Goal: Task Accomplishment & Management: Manage account settings

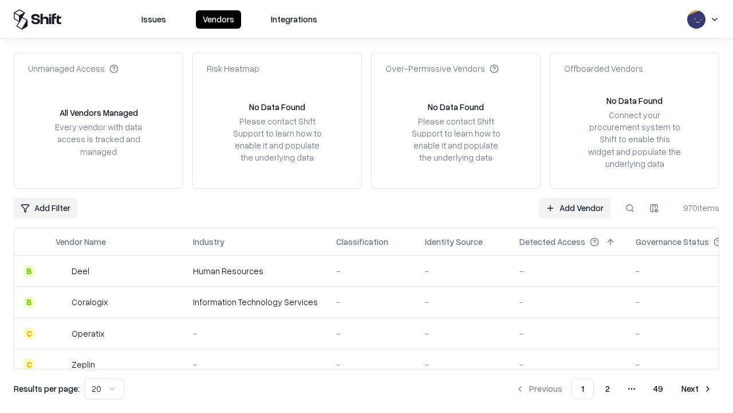
click at [575, 207] on link "Add Vendor" at bounding box center [575, 208] width 72 height 21
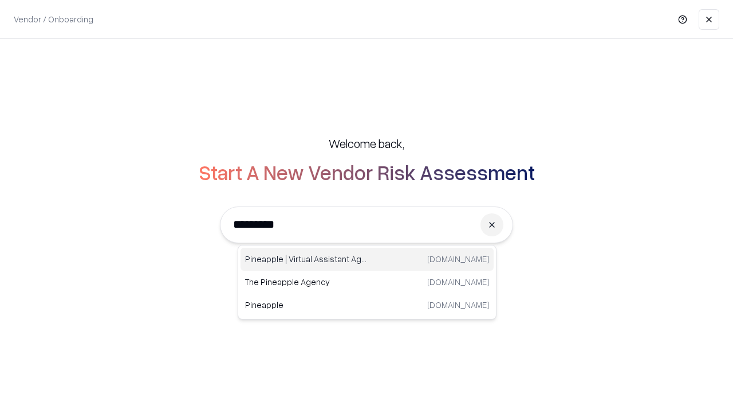
click at [367, 259] on div "Pineapple | Virtual Assistant Agency trypineapple.com" at bounding box center [367, 259] width 253 height 23
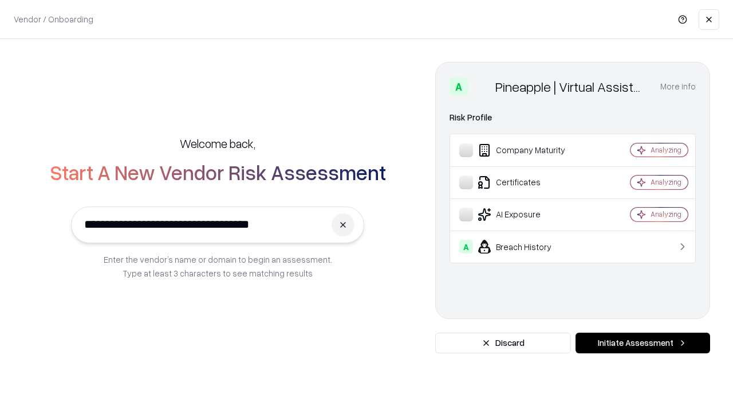
type input "**********"
click at [643, 343] on button "Initiate Assessment" at bounding box center [643, 342] width 135 height 21
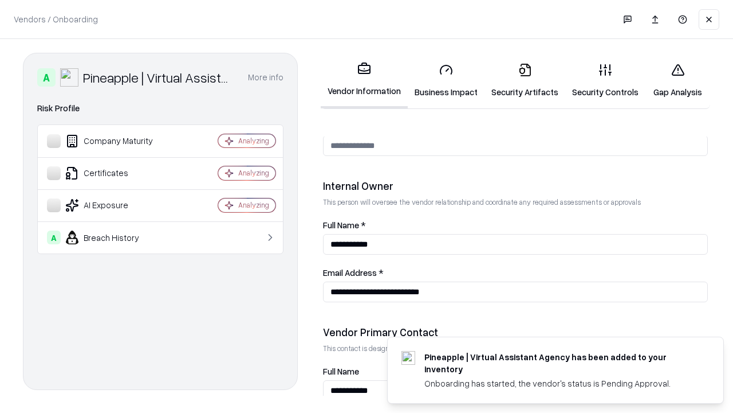
scroll to position [594, 0]
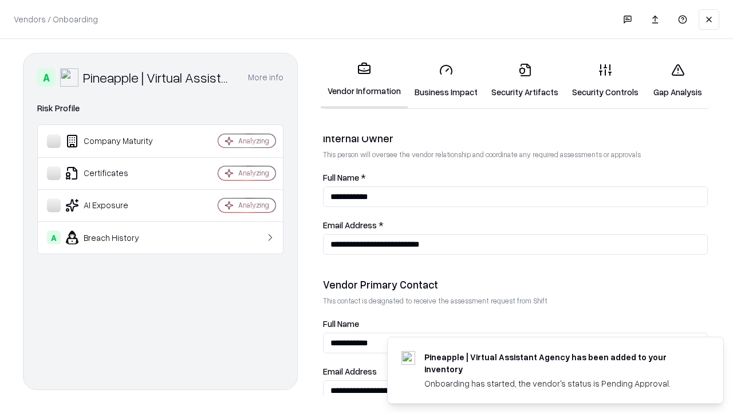
click at [525, 80] on link "Security Artifacts" at bounding box center [525, 80] width 81 height 53
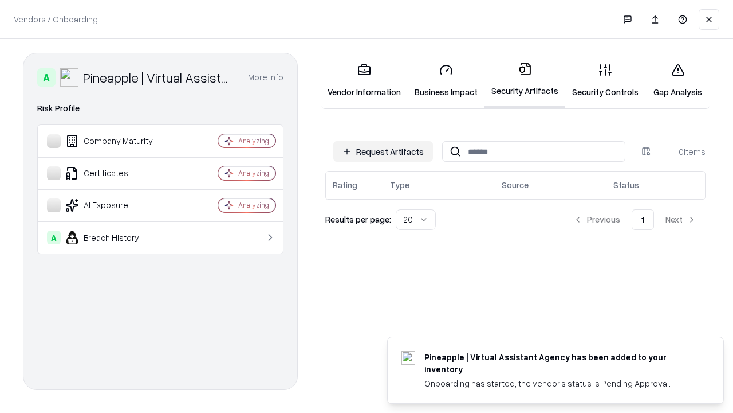
click at [383, 151] on button "Request Artifacts" at bounding box center [384, 151] width 100 height 21
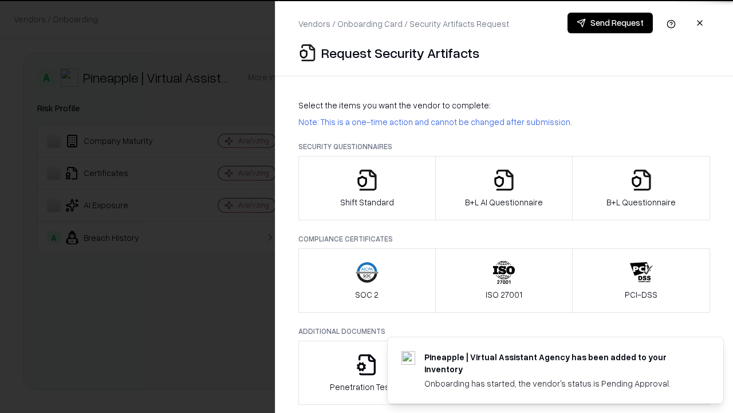
click at [641, 188] on icon "button" at bounding box center [641, 179] width 23 height 23
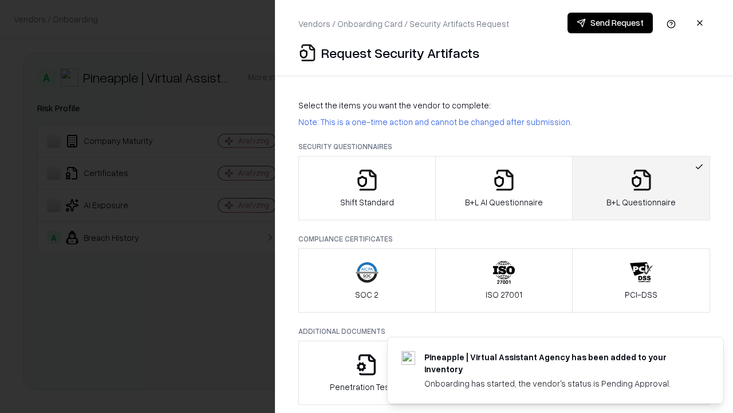
click at [504, 188] on icon "button" at bounding box center [504, 179] width 23 height 23
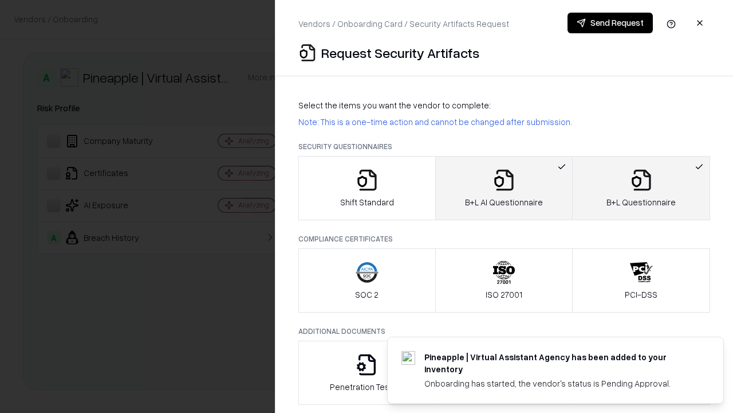
click at [610, 23] on button "Send Request" at bounding box center [610, 23] width 85 height 21
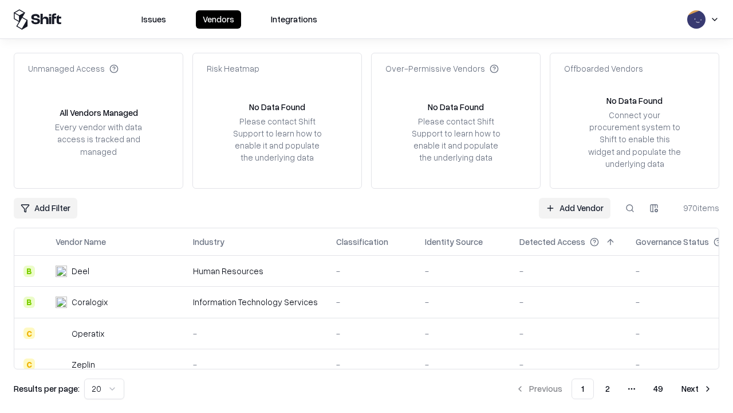
click at [630, 207] on button at bounding box center [630, 208] width 21 height 21
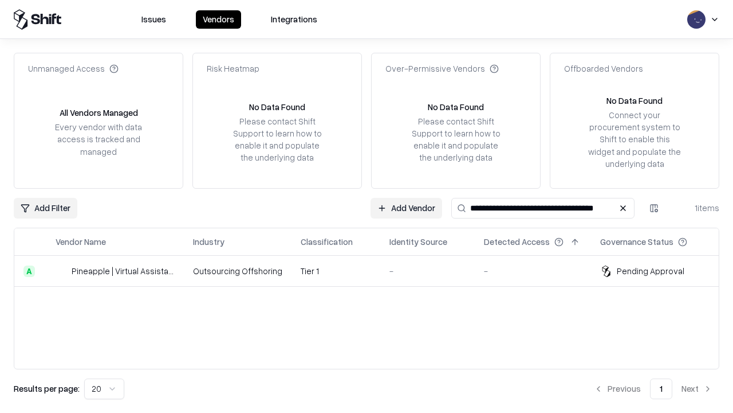
type input "**********"
click at [374, 270] on td "Tier 1" at bounding box center [336, 271] width 89 height 31
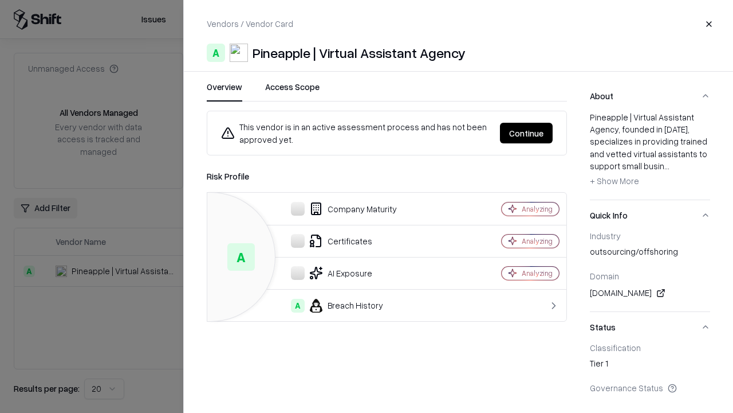
click at [527, 133] on button "Continue" at bounding box center [526, 133] width 53 height 21
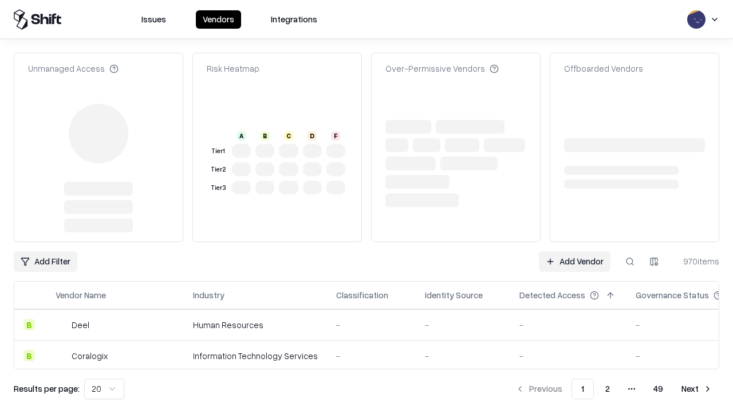
click at [575, 261] on link "Add Vendor" at bounding box center [575, 261] width 72 height 21
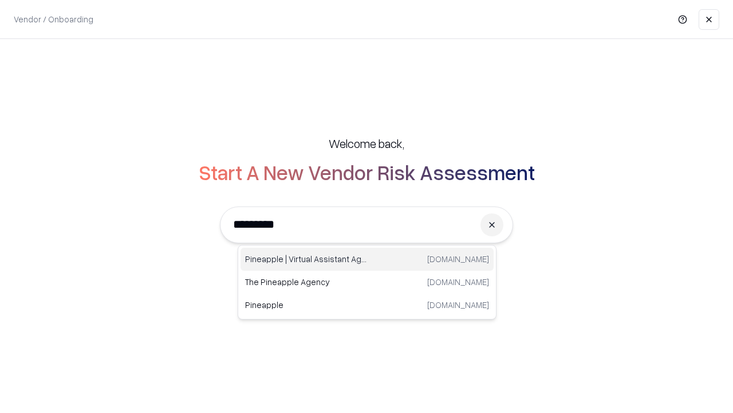
click at [367, 259] on div "Pineapple | Virtual Assistant Agency trypineapple.com" at bounding box center [367, 259] width 253 height 23
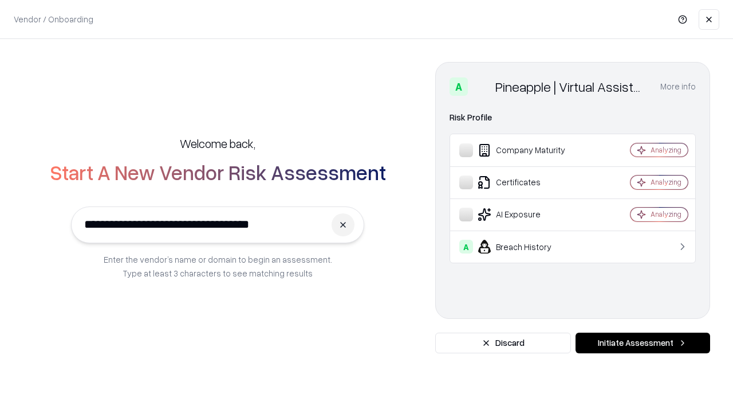
type input "**********"
click at [643, 343] on button "Initiate Assessment" at bounding box center [643, 342] width 135 height 21
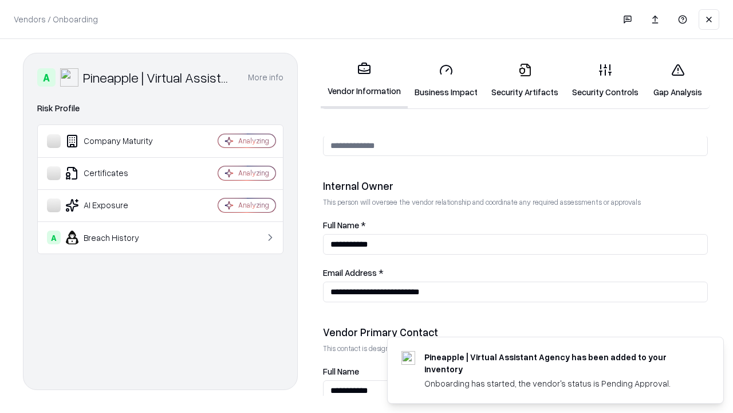
scroll to position [594, 0]
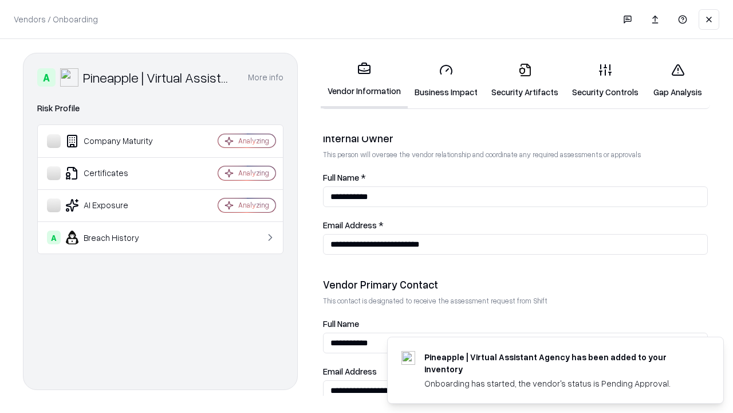
click at [678, 80] on link "Gap Analysis" at bounding box center [678, 80] width 65 height 53
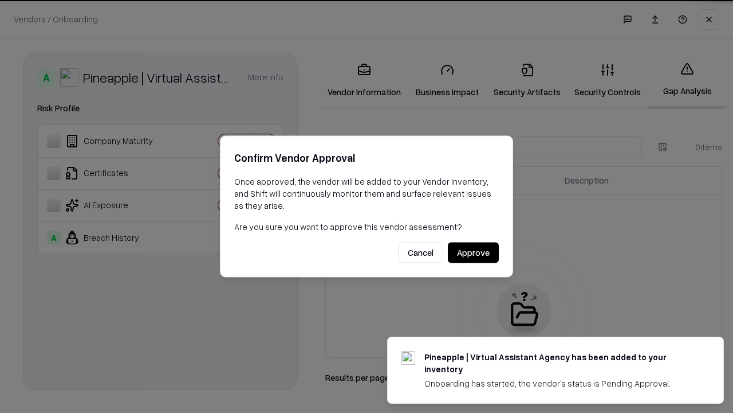
click at [473, 252] on button "Approve" at bounding box center [473, 252] width 51 height 21
